Goal: Contribute content: Contribute content

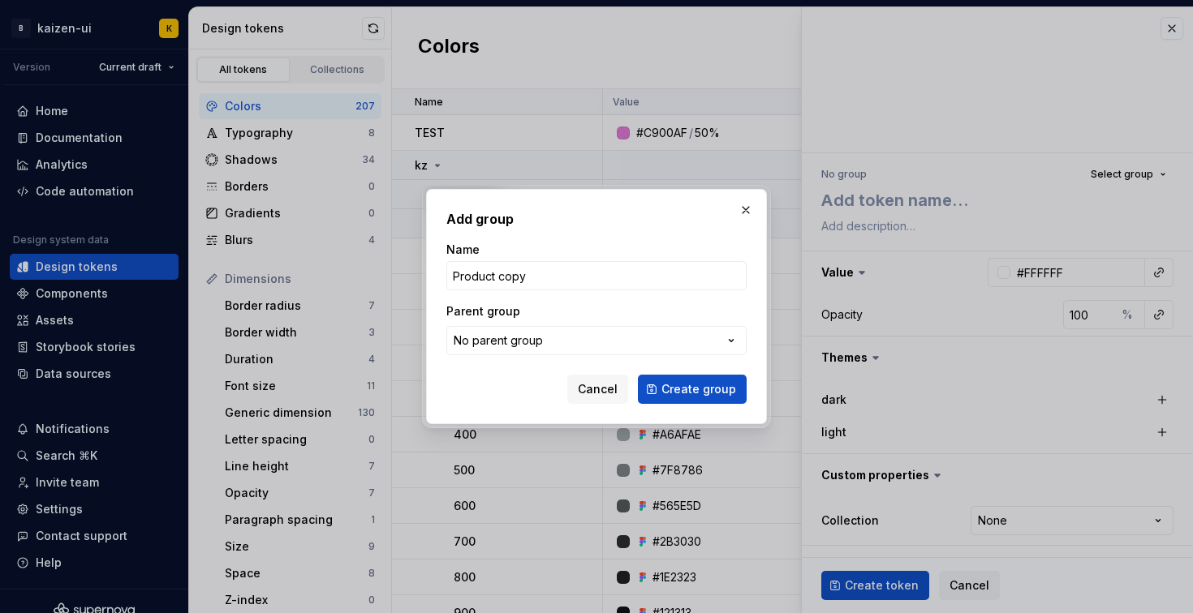
drag, startPoint x: 627, startPoint y: 219, endPoint x: 638, endPoint y: 215, distance: 11.3
click at [635, 216] on h2 "Add group" at bounding box center [596, 218] width 300 height 19
click at [742, 213] on button "button" at bounding box center [745, 210] width 23 height 23
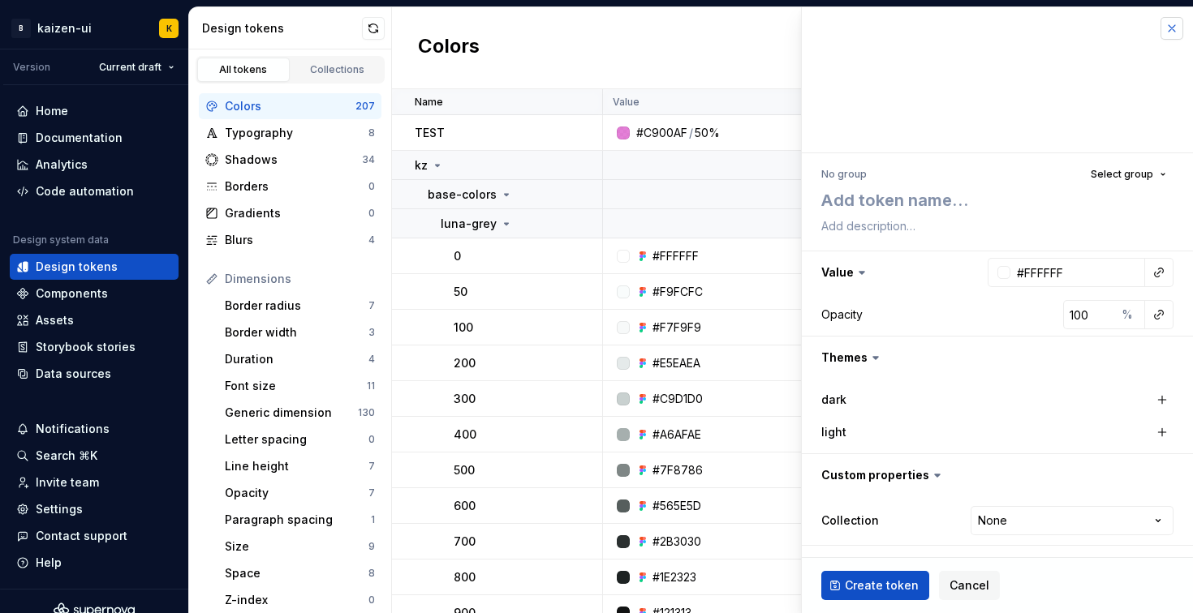
click at [1175, 24] on button "button" at bounding box center [1171, 28] width 23 height 23
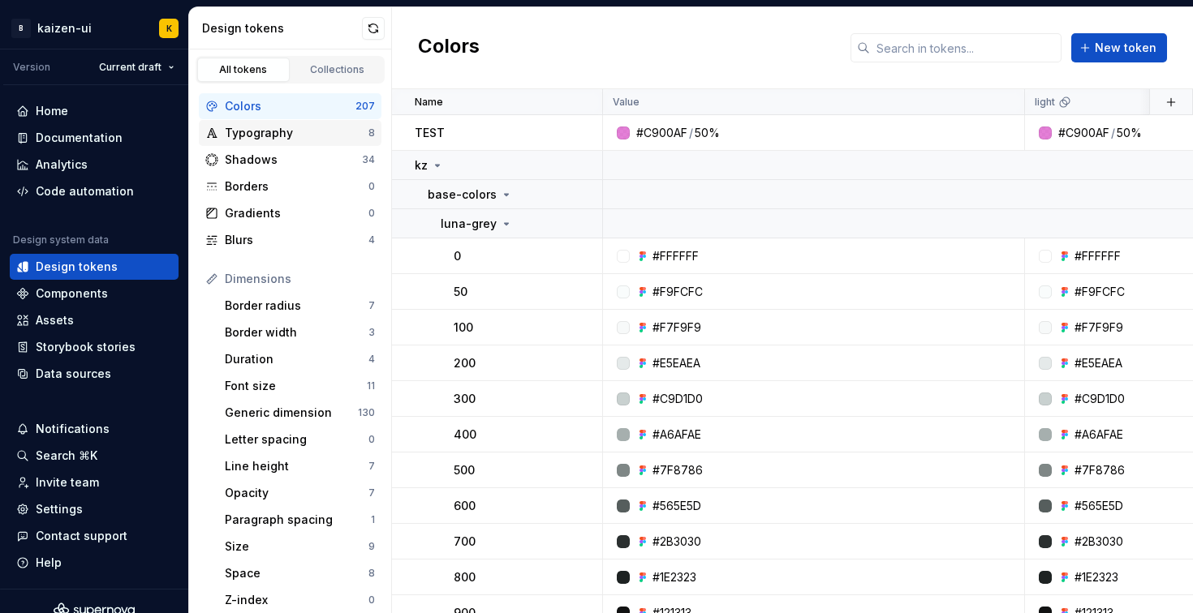
click at [247, 137] on div "Typography" at bounding box center [297, 133] width 144 height 16
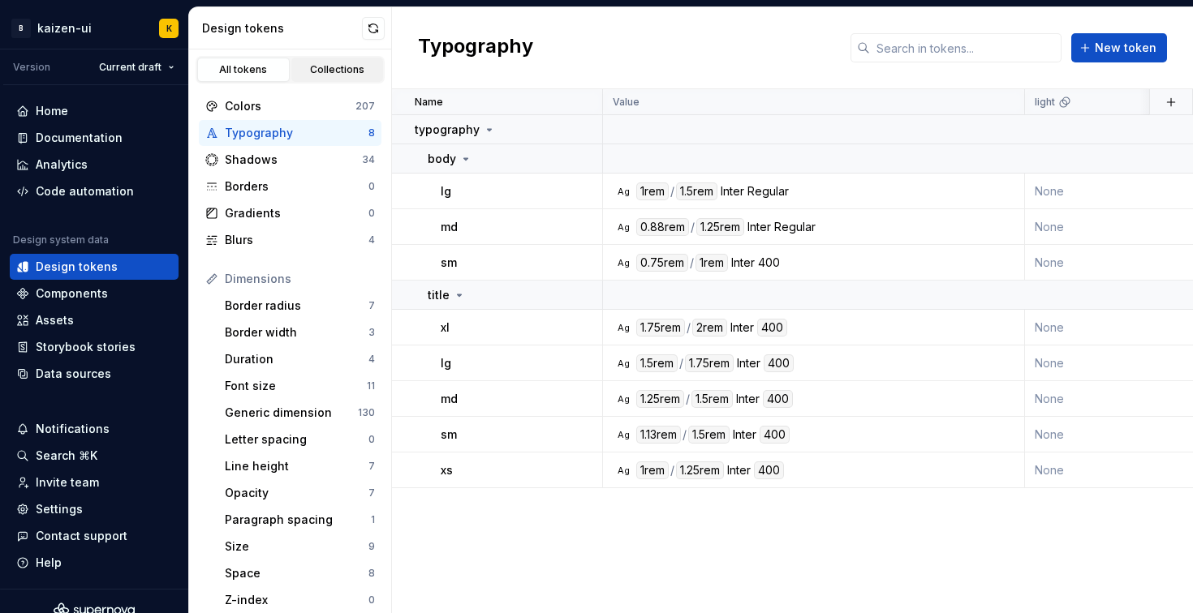
click at [333, 65] on div "Collections" at bounding box center [337, 69] width 81 height 13
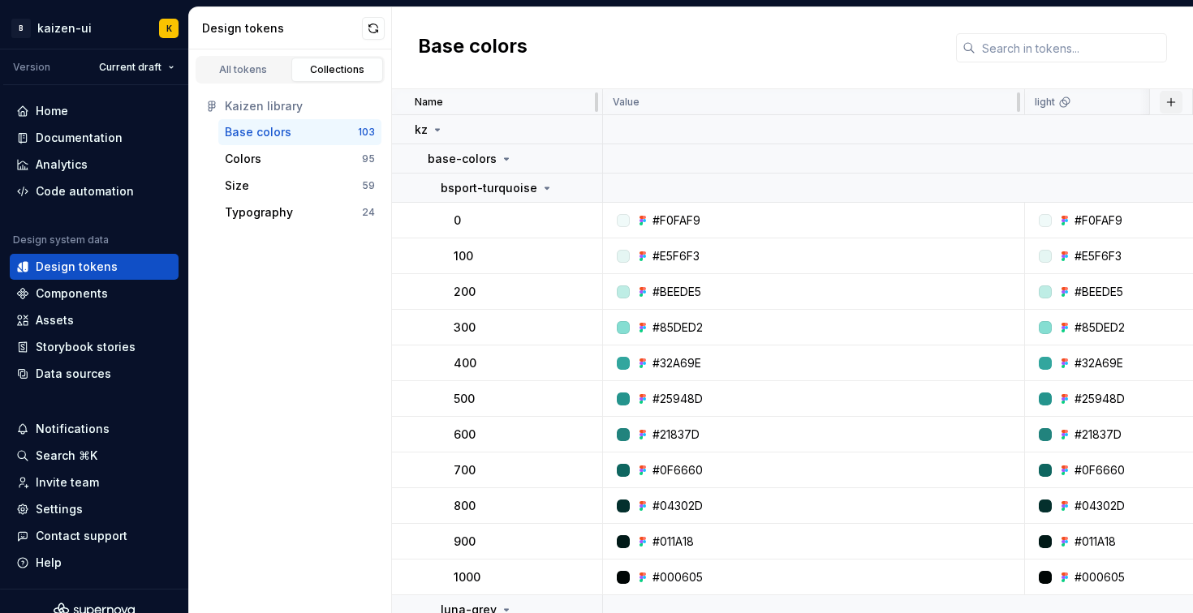
click at [1162, 103] on button "button" at bounding box center [1170, 102] width 23 height 23
click at [1161, 100] on button "button" at bounding box center [1170, 102] width 23 height 23
click at [264, 71] on div "All tokens" at bounding box center [243, 69] width 81 height 13
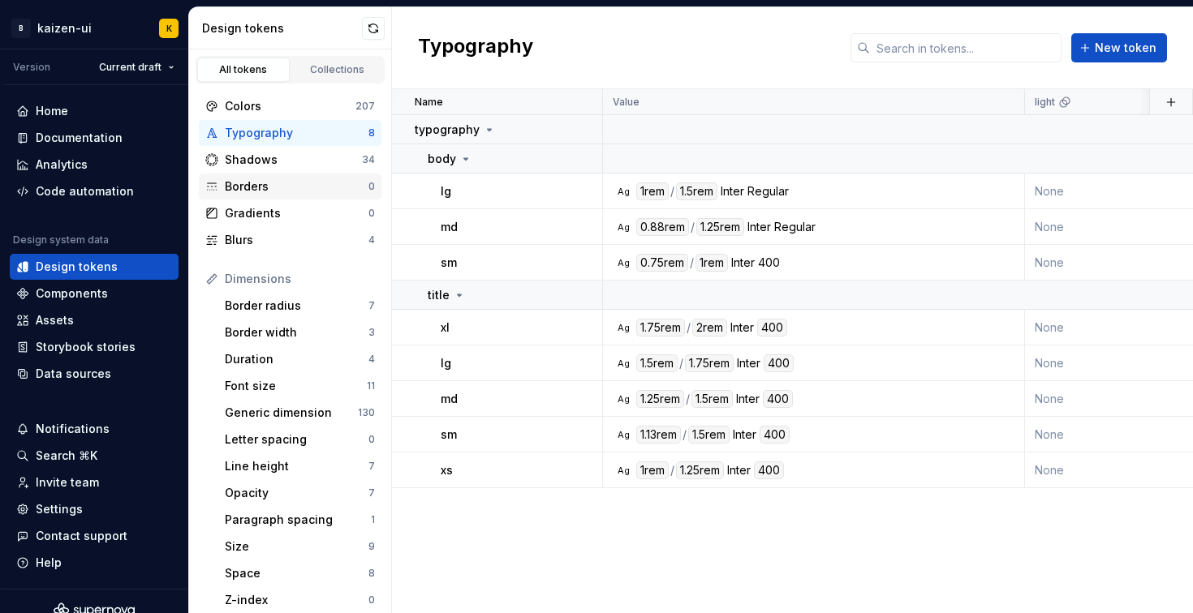
scroll to position [275, 0]
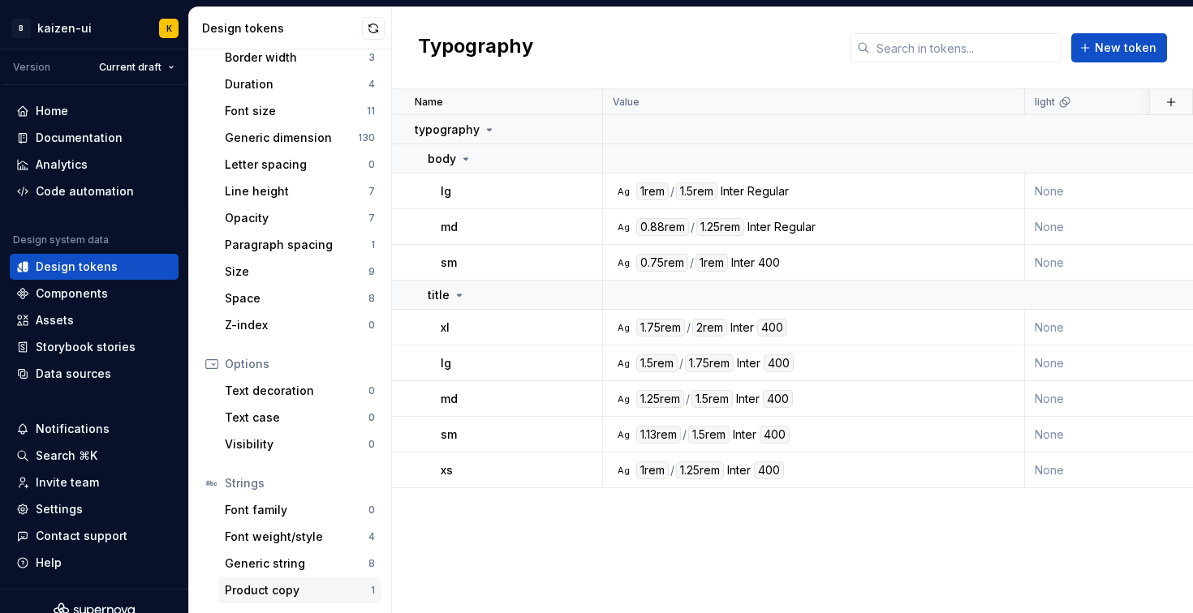
click at [301, 591] on div "Product copy" at bounding box center [298, 591] width 146 height 16
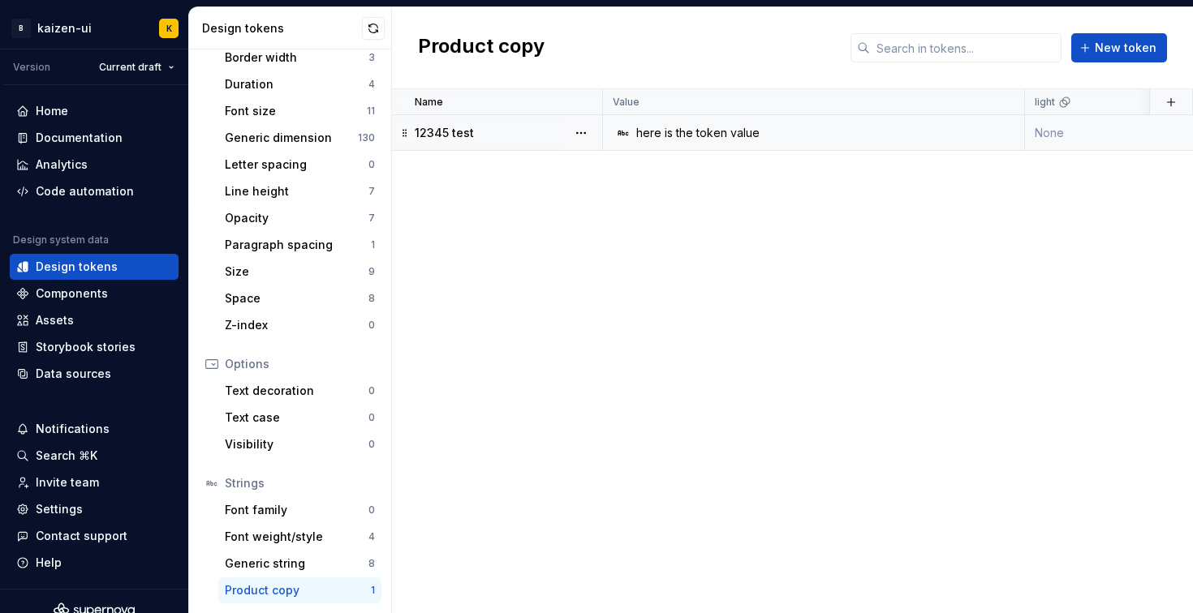
click at [705, 138] on div "here is the token value" at bounding box center [697, 133] width 123 height 16
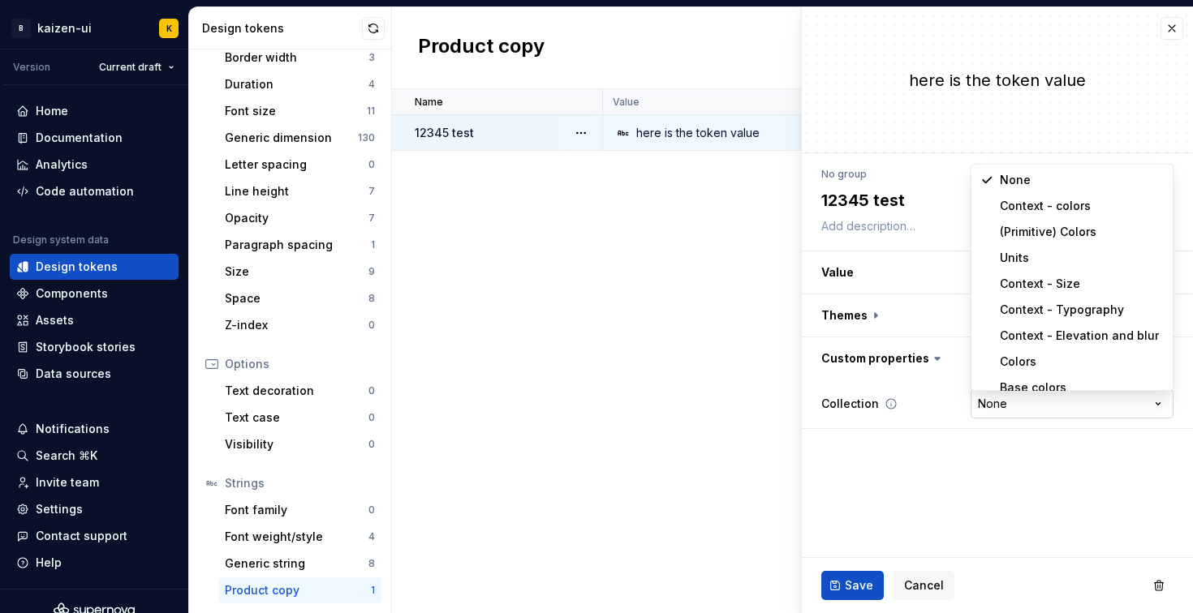
click at [1046, 397] on html "**********" at bounding box center [596, 306] width 1193 height 613
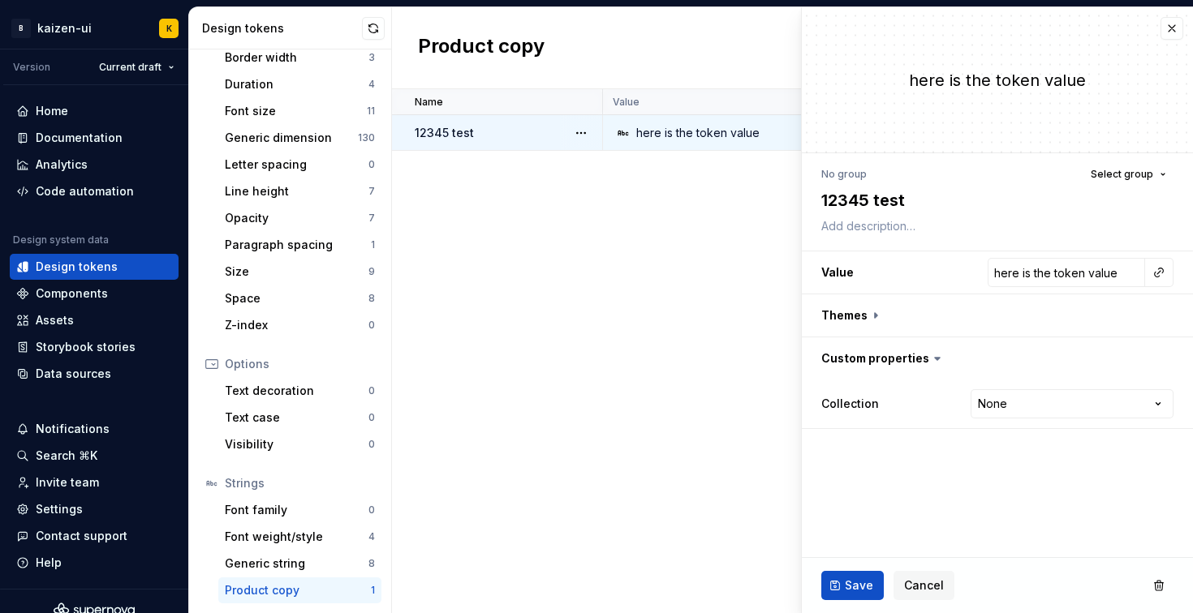
click at [874, 365] on html "**********" at bounding box center [596, 306] width 1193 height 613
click at [1139, 179] on span "Select group" at bounding box center [1121, 174] width 62 height 13
click at [905, 175] on div "No group Select group" at bounding box center [997, 174] width 352 height 23
click at [869, 199] on textarea "12345 test" at bounding box center [994, 200] width 352 height 29
click at [858, 228] on textarea at bounding box center [994, 226] width 352 height 23
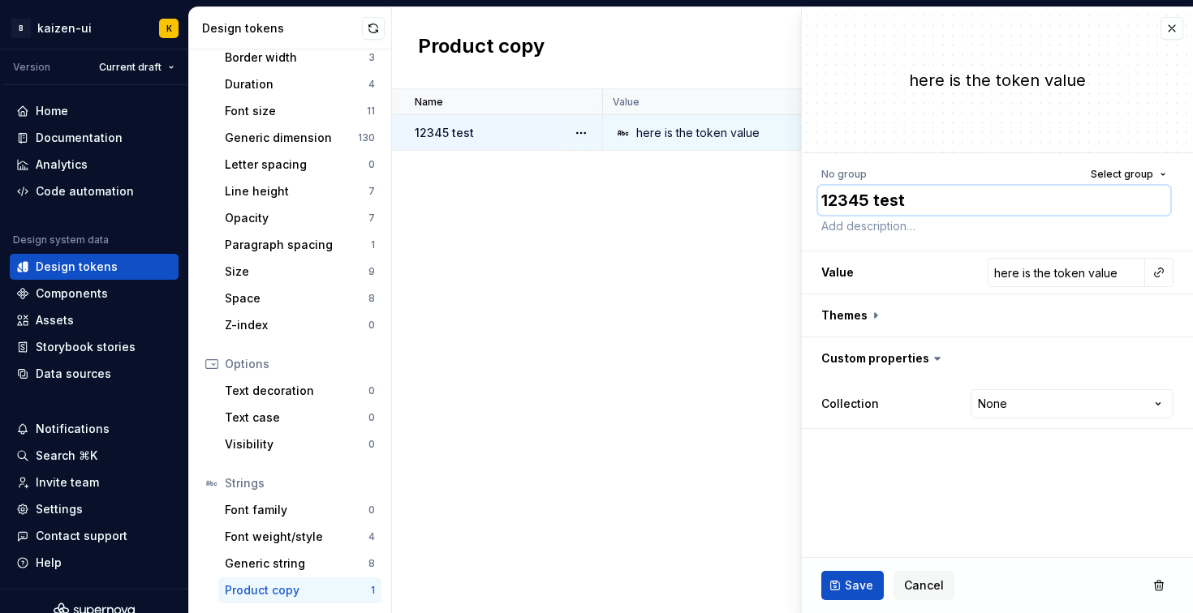
click at [866, 196] on textarea "12345 test" at bounding box center [994, 200] width 352 height 29
click at [963, 92] on div "here is the token value" at bounding box center [997, 79] width 391 height 145
click at [963, 84] on div "here is the token value" at bounding box center [997, 80] width 391 height 23
click at [1070, 273] on input "here is the token value" at bounding box center [1065, 272] width 157 height 29
click at [1158, 273] on button "button" at bounding box center [1158, 272] width 23 height 23
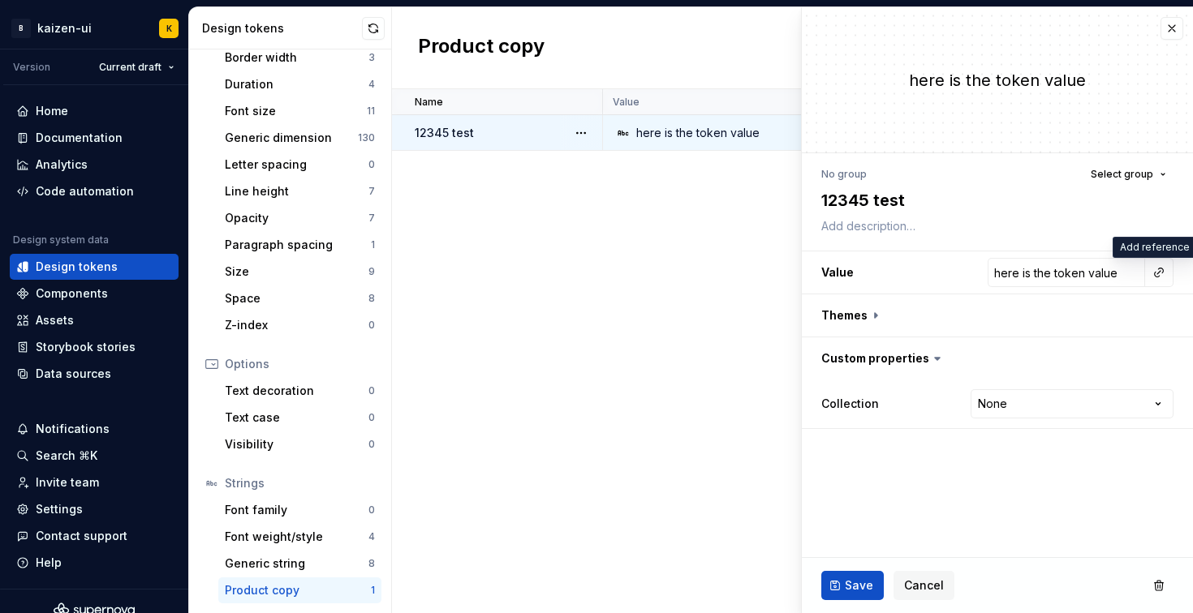
click at [969, 256] on html "**********" at bounding box center [596, 306] width 1193 height 613
click at [844, 324] on button "button" at bounding box center [997, 316] width 391 height 42
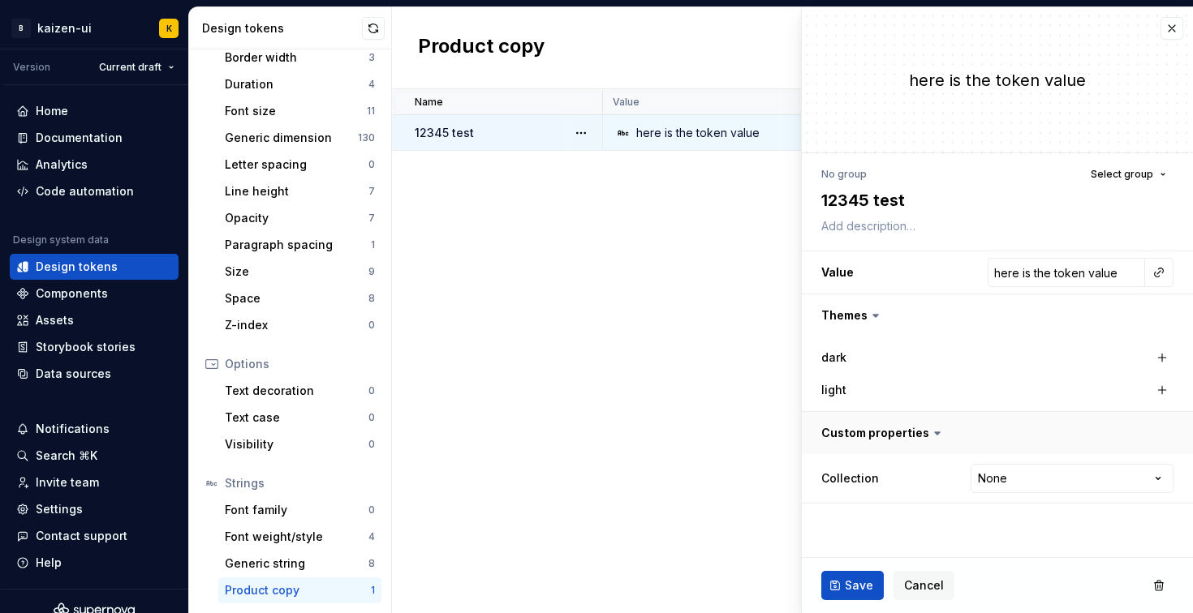
click at [875, 428] on button "button" at bounding box center [997, 433] width 391 height 42
click at [930, 437] on button "button" at bounding box center [997, 433] width 391 height 42
click at [1048, 478] on html "**********" at bounding box center [596, 306] width 1193 height 613
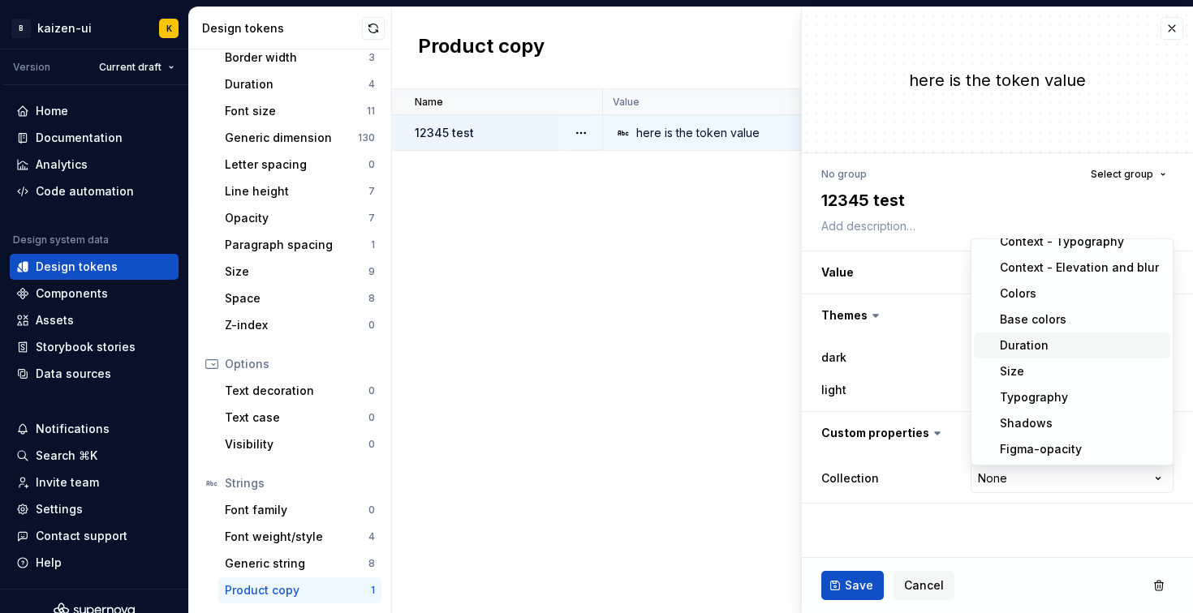
scroll to position [0, 0]
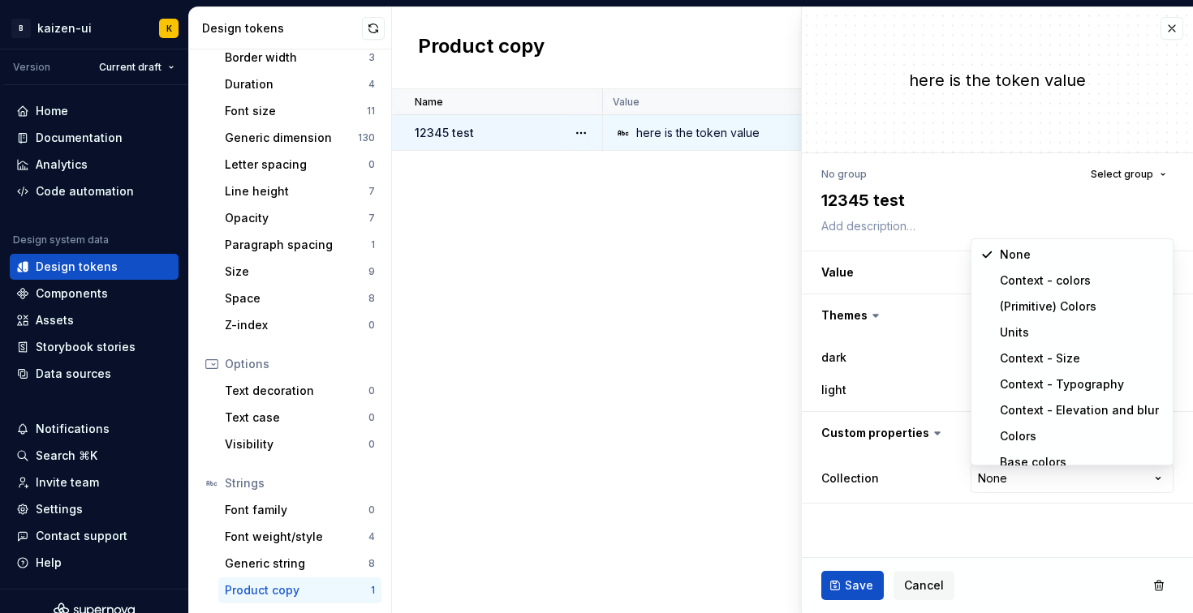
click at [884, 359] on html "**********" at bounding box center [596, 306] width 1193 height 613
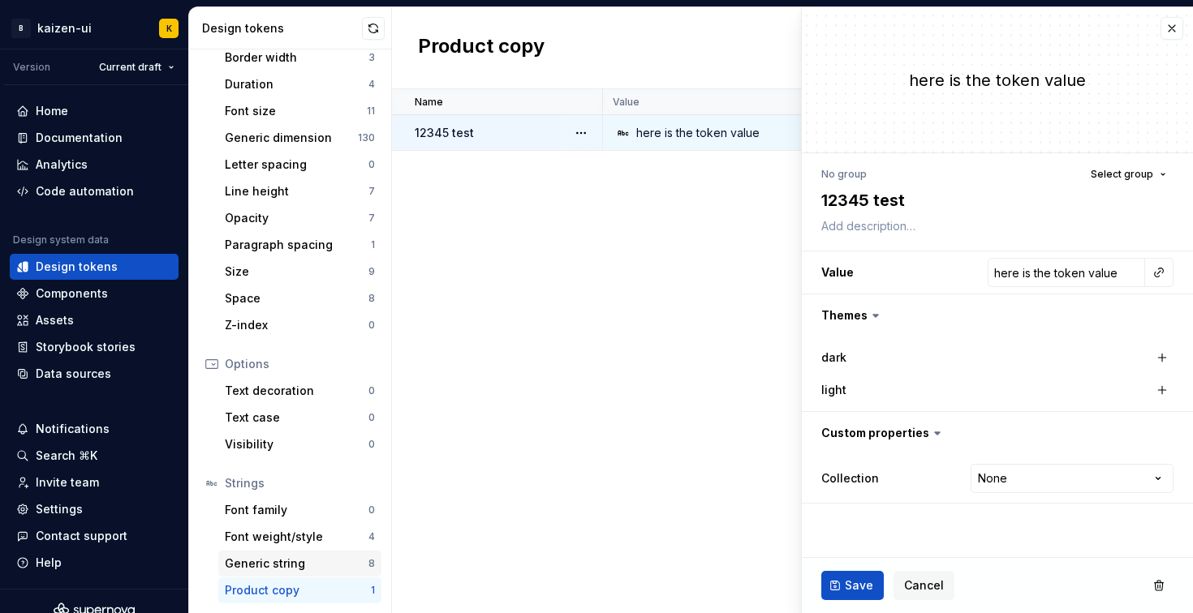
click at [282, 574] on div "Generic string 8" at bounding box center [299, 564] width 163 height 26
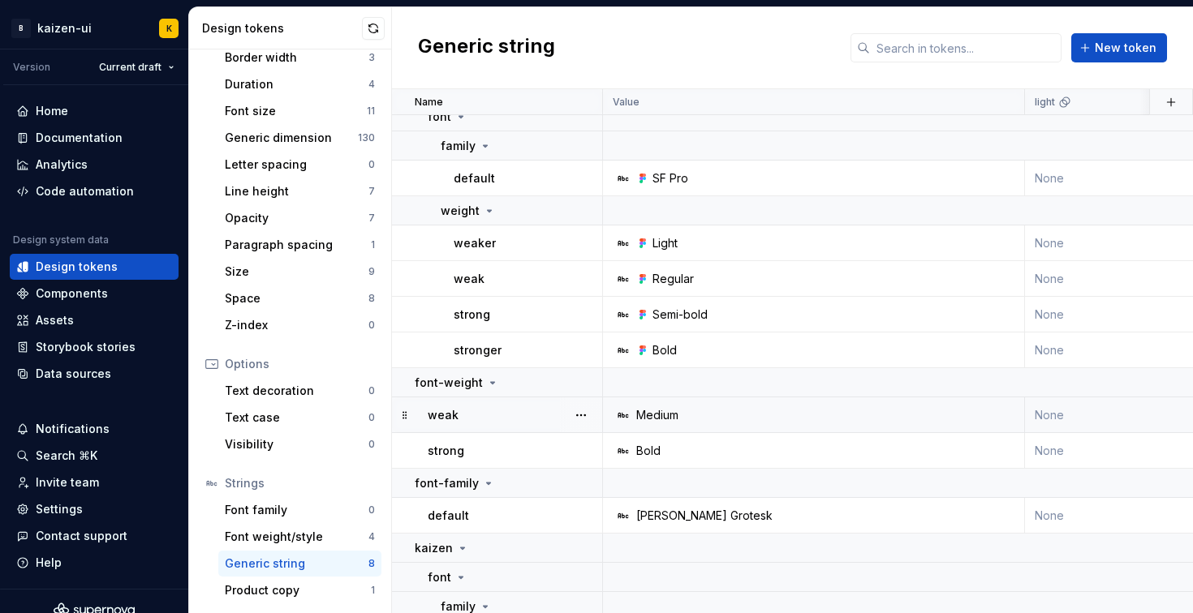
scroll to position [88, 0]
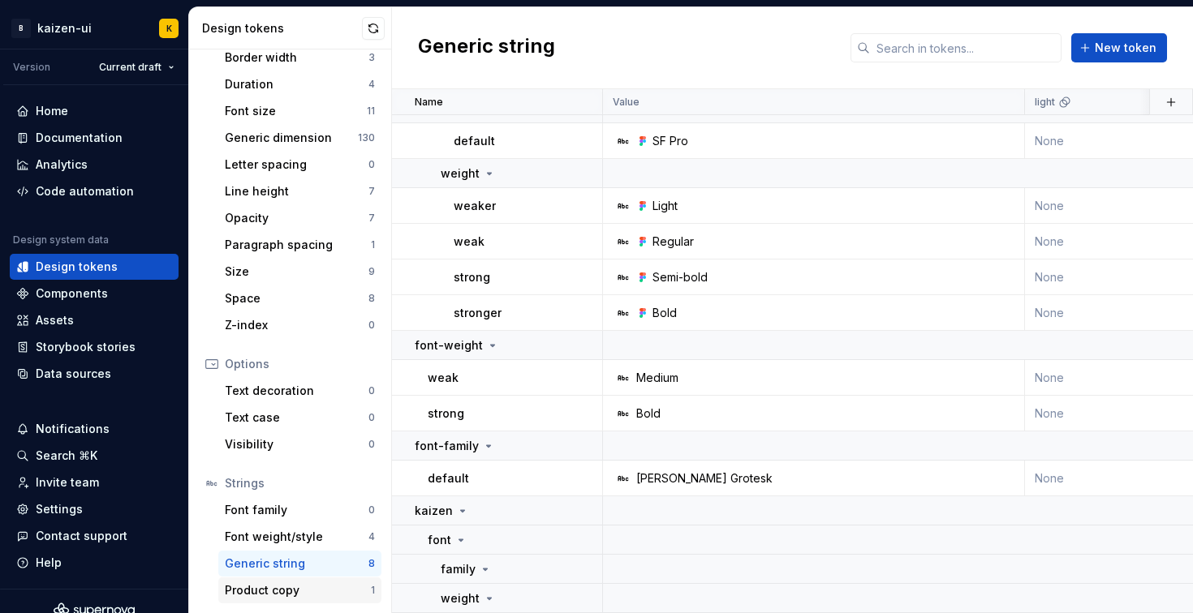
click at [308, 589] on div "Product copy" at bounding box center [298, 591] width 146 height 16
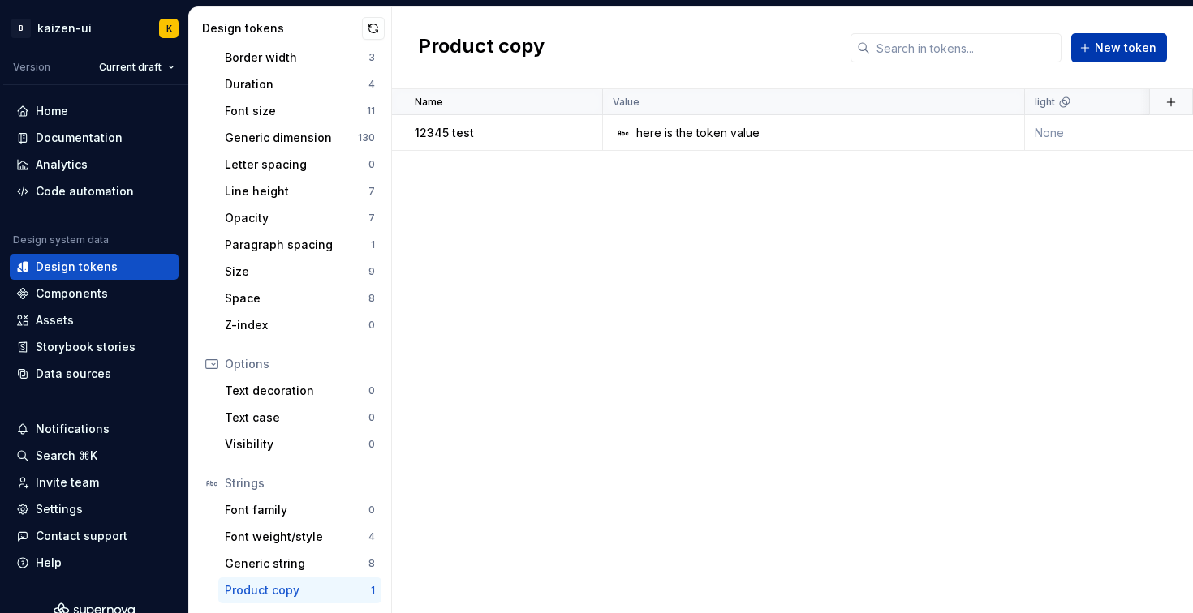
click at [1127, 57] on button "New token" at bounding box center [1119, 47] width 96 height 29
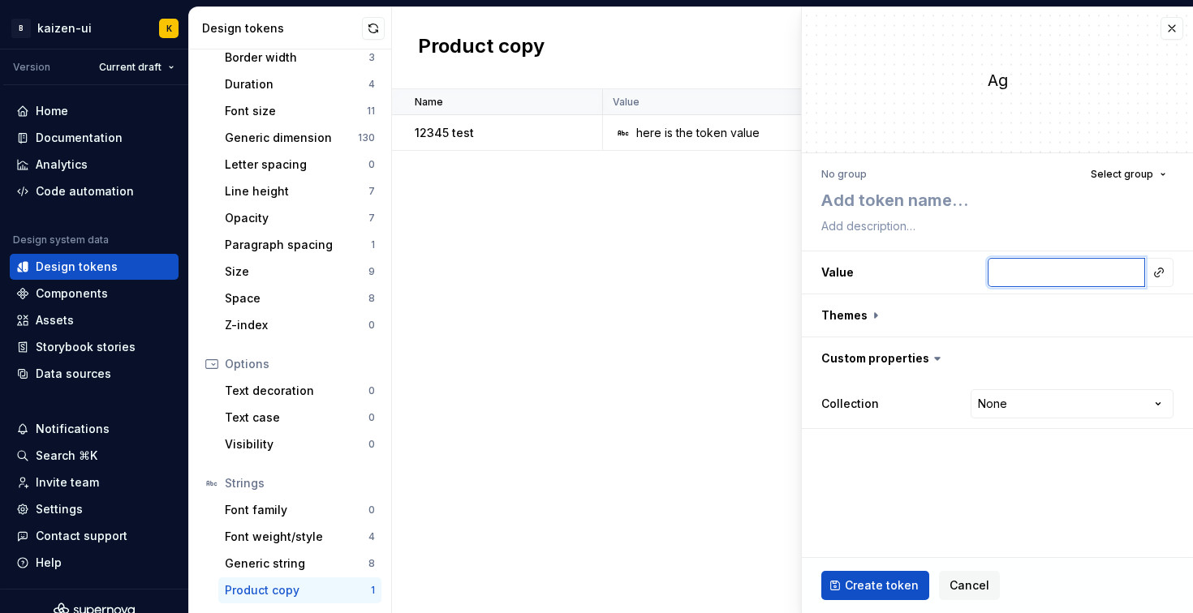
click at [1043, 262] on input "text" at bounding box center [1065, 272] width 157 height 29
click at [1153, 165] on button "Select group" at bounding box center [1128, 174] width 90 height 23
click at [1023, 143] on div "Ag" at bounding box center [997, 79] width 391 height 145
click at [868, 174] on div "No group Select group" at bounding box center [997, 174] width 352 height 23
drag, startPoint x: 867, startPoint y: 174, endPoint x: 911, endPoint y: 136, distance: 57.6
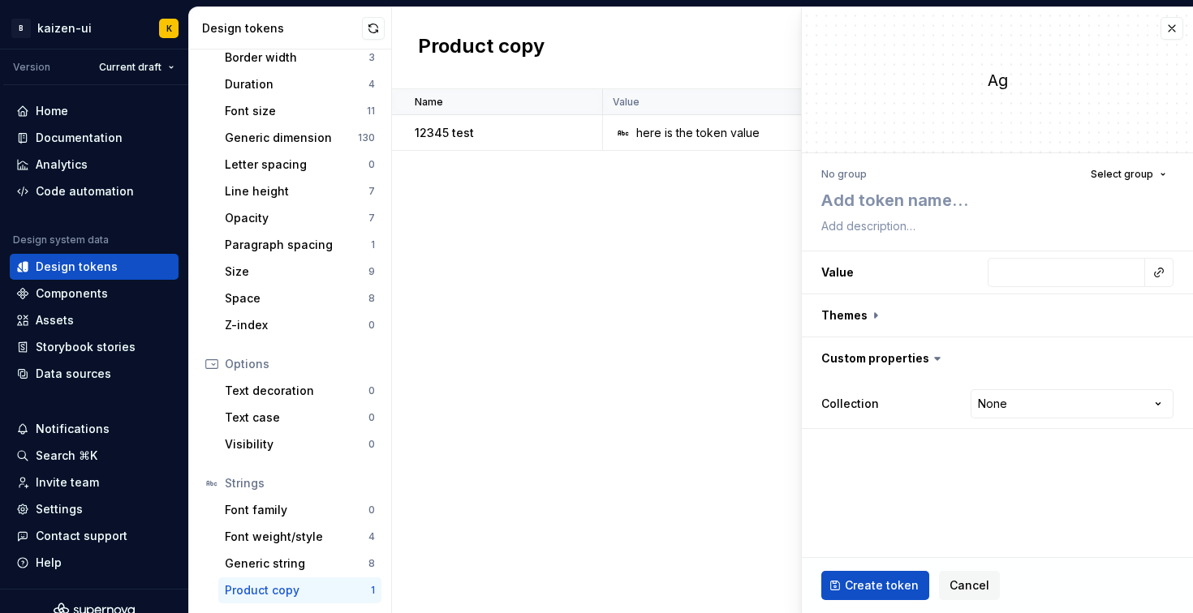
click at [868, 168] on div "No group Select group" at bounding box center [997, 174] width 352 height 23
click at [1180, 30] on button "button" at bounding box center [1171, 28] width 23 height 23
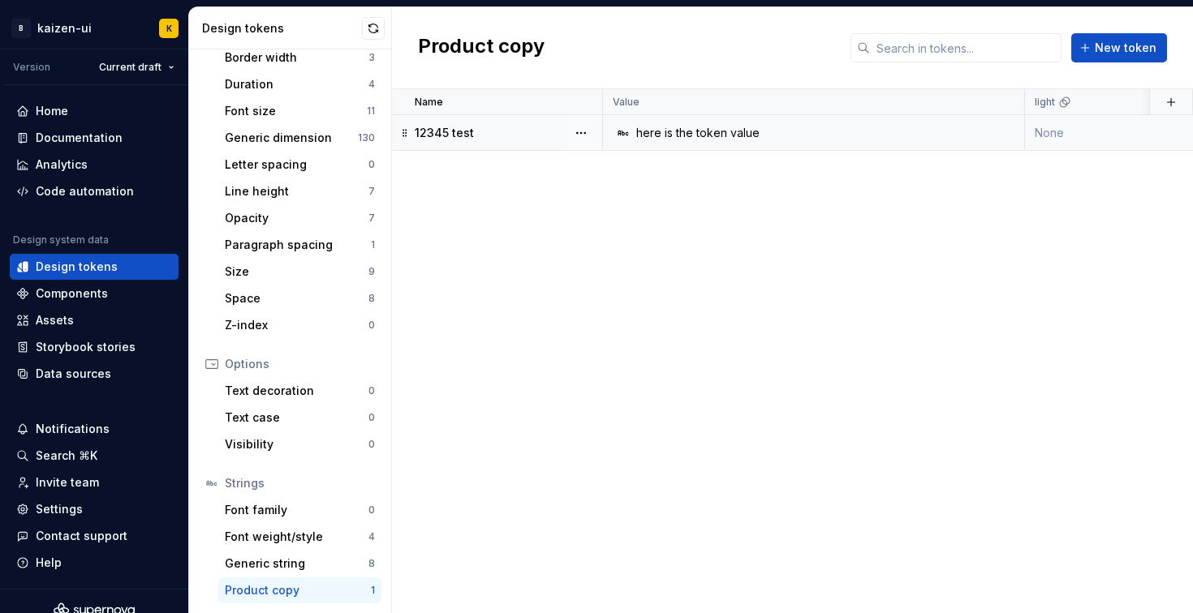
click at [837, 139] on div "here is the token value" at bounding box center [818, 133] width 410 height 16
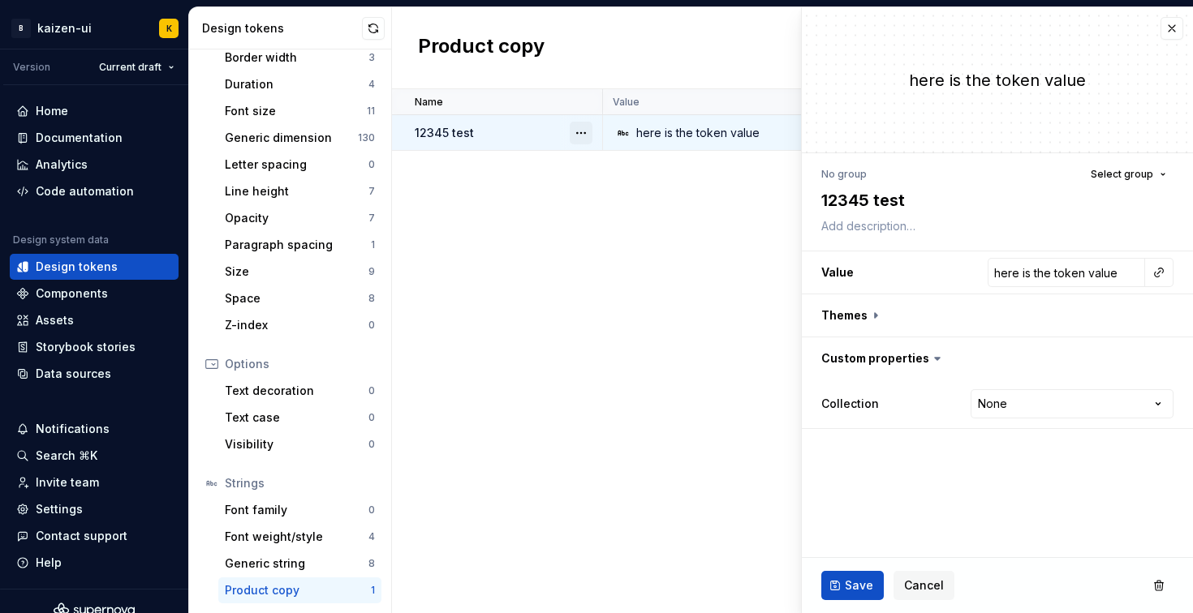
click at [583, 137] on button "button" at bounding box center [581, 133] width 23 height 23
click at [621, 167] on div "Open detail" at bounding box center [652, 165] width 105 height 16
click at [579, 136] on button "button" at bounding box center [581, 133] width 23 height 23
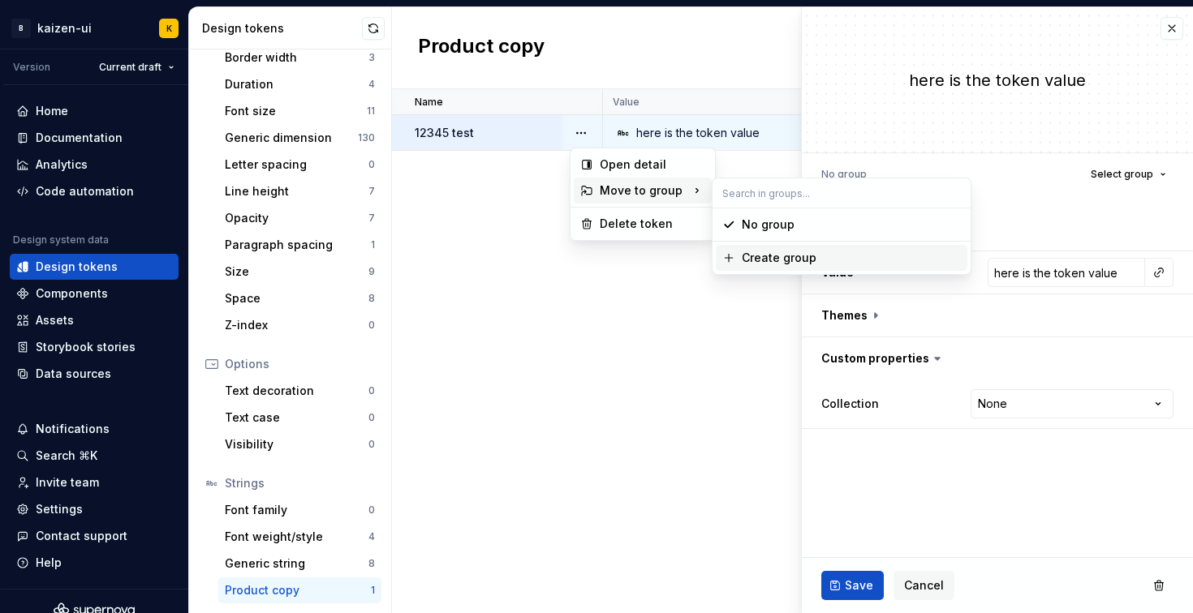
click at [669, 372] on html "**********" at bounding box center [596, 306] width 1193 height 613
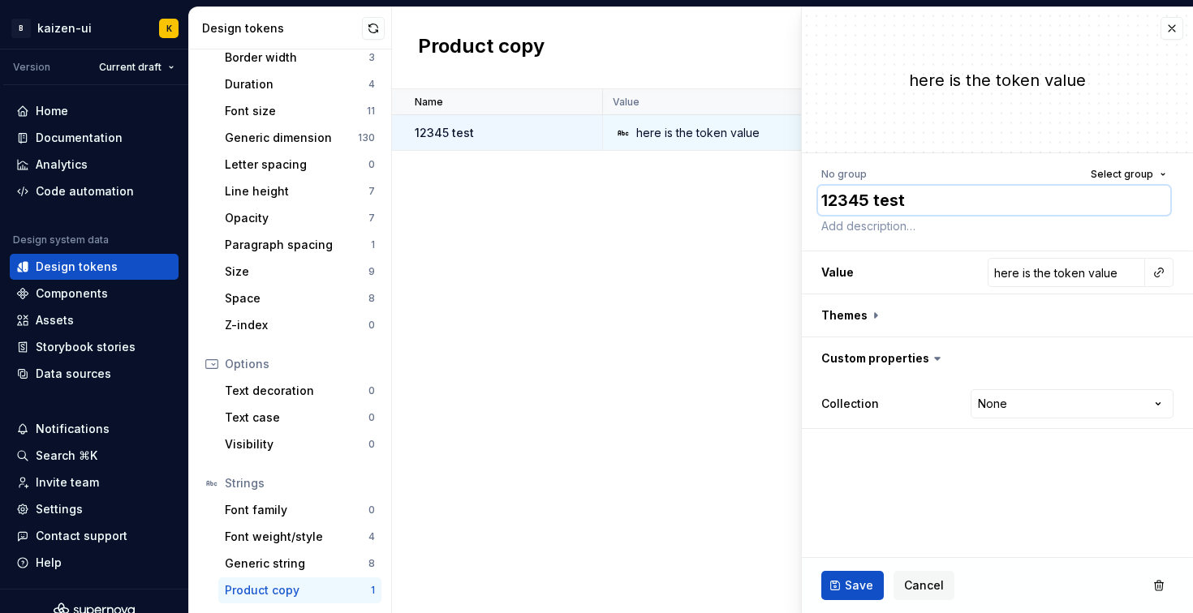
click at [881, 208] on textarea "12345 test" at bounding box center [994, 200] width 352 height 29
type textarea "*"
